Goal: Task Accomplishment & Management: Use online tool/utility

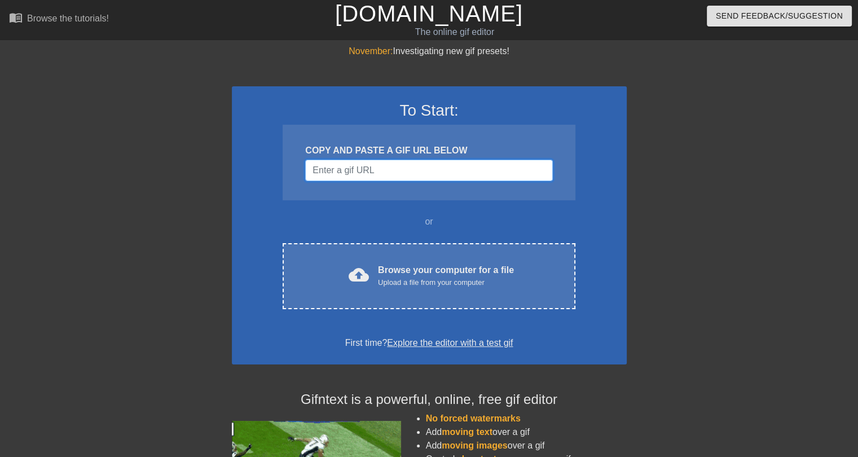
click at [409, 169] on input "Username" at bounding box center [428, 170] width 247 height 21
click at [378, 167] on input "Username" at bounding box center [428, 170] width 247 height 21
